Goal: Information Seeking & Learning: Compare options

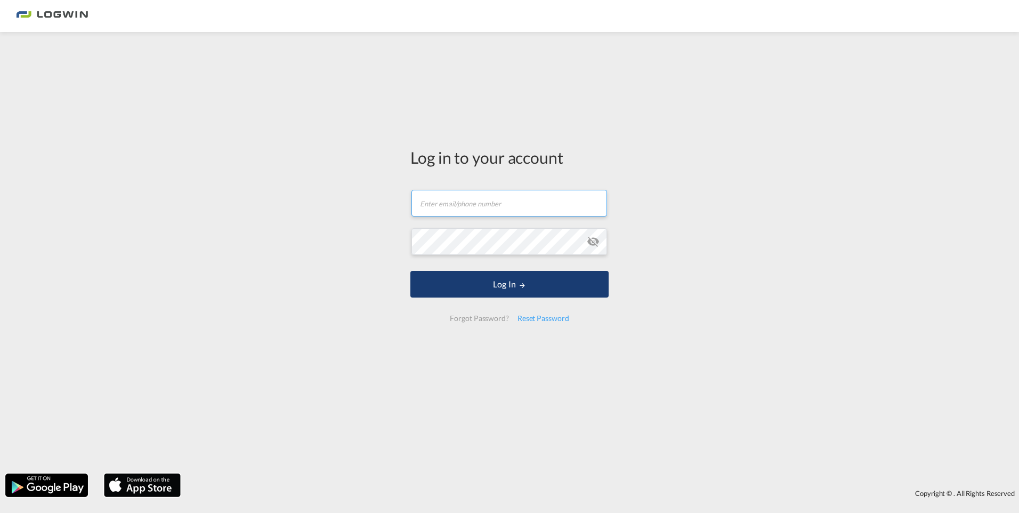
type input "[PERSON_NAME][EMAIL_ADDRESS][DOMAIN_NAME]"
click at [477, 291] on button "Log In" at bounding box center [509, 284] width 198 height 27
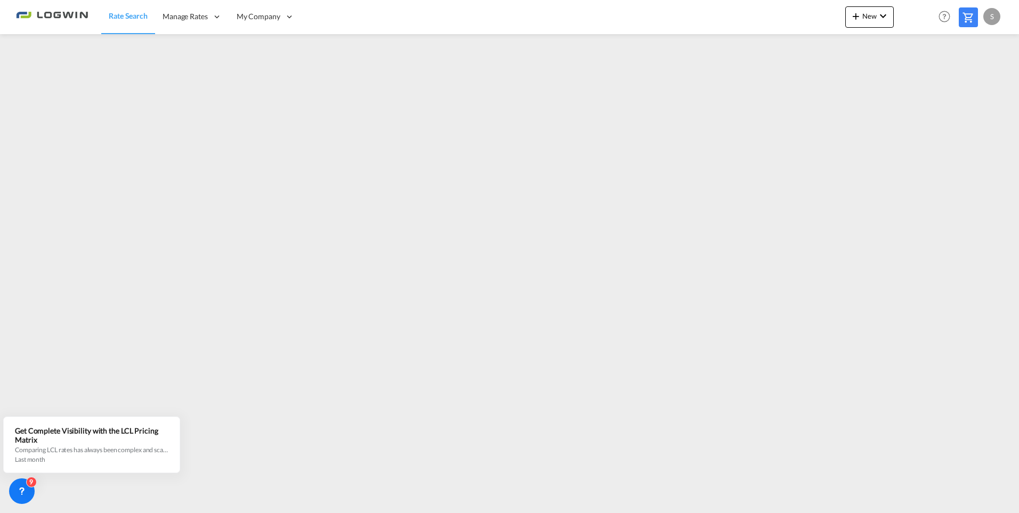
click at [127, 18] on span "Rate Search" at bounding box center [128, 15] width 39 height 9
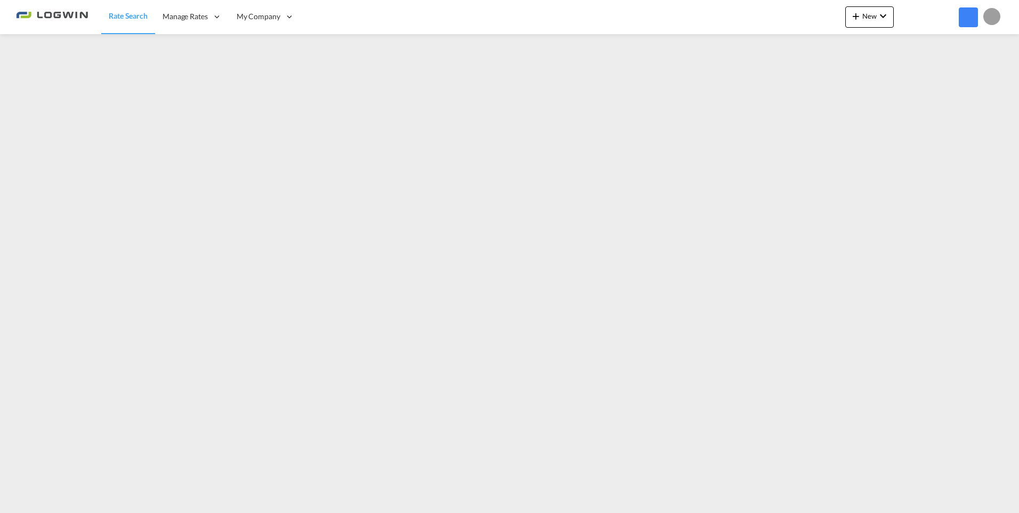
type input "[PERSON_NAME][EMAIL_ADDRESS][DOMAIN_NAME]"
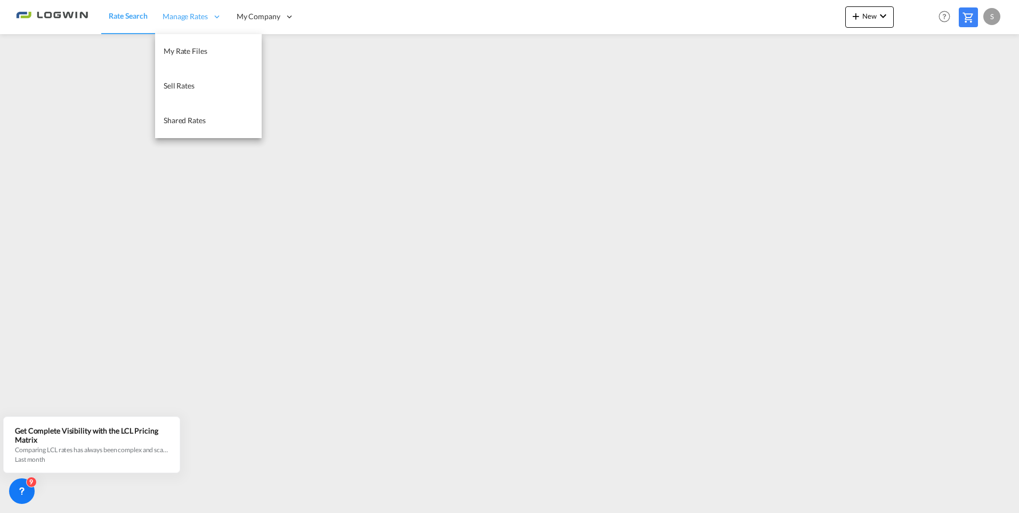
click at [217, 15] on icon at bounding box center [217, 17] width 10 height 10
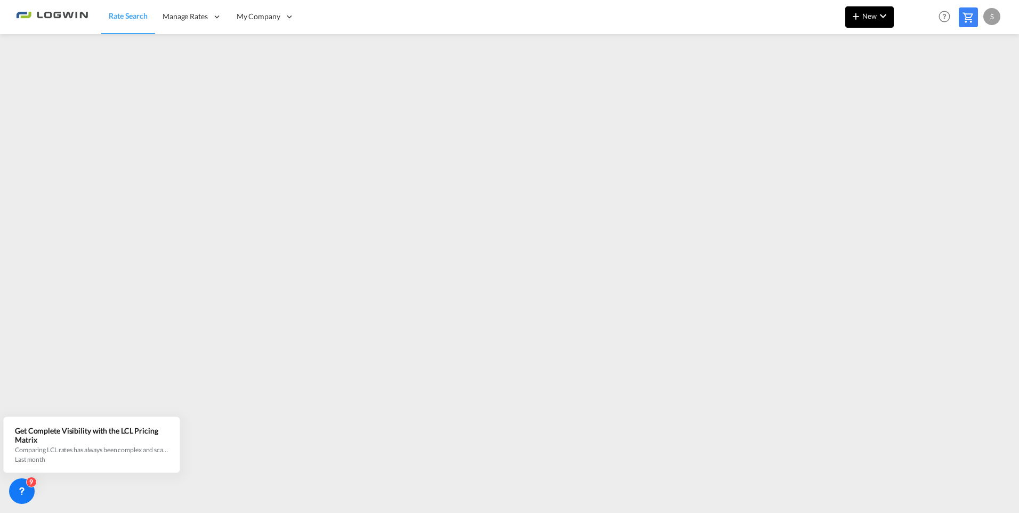
click at [869, 13] on span "New" at bounding box center [869, 16] width 40 height 9
click at [313, 387] on md-backdrop at bounding box center [509, 256] width 1019 height 513
